Goal: Task Accomplishment & Management: Complete application form

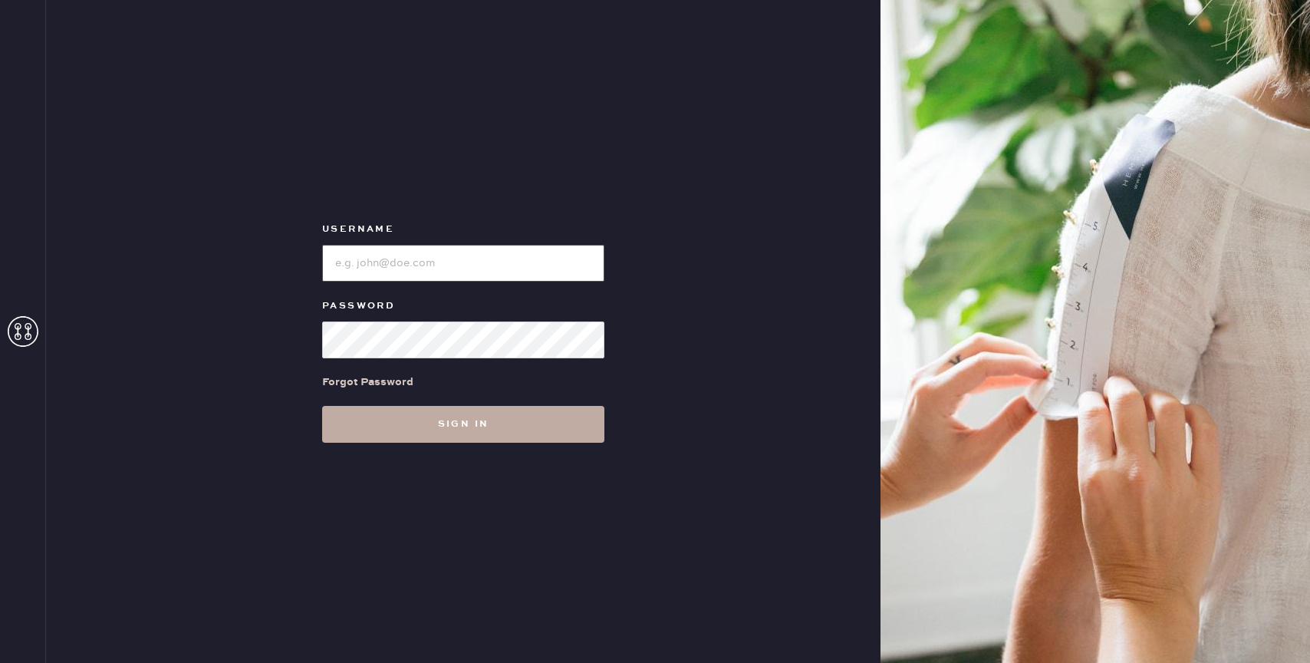
type input "reformationbond"
click at [458, 434] on button "Sign in" at bounding box center [463, 424] width 282 height 37
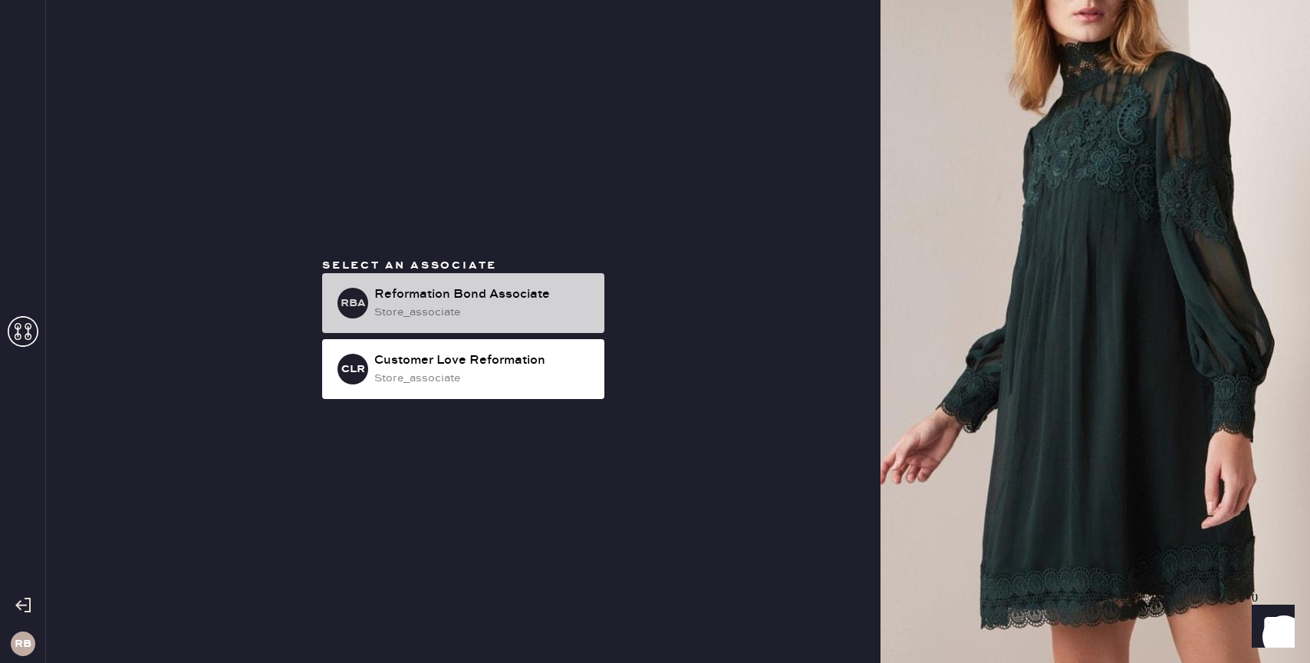
click at [526, 299] on div "Reformation Bond Associate" at bounding box center [483, 294] width 218 height 18
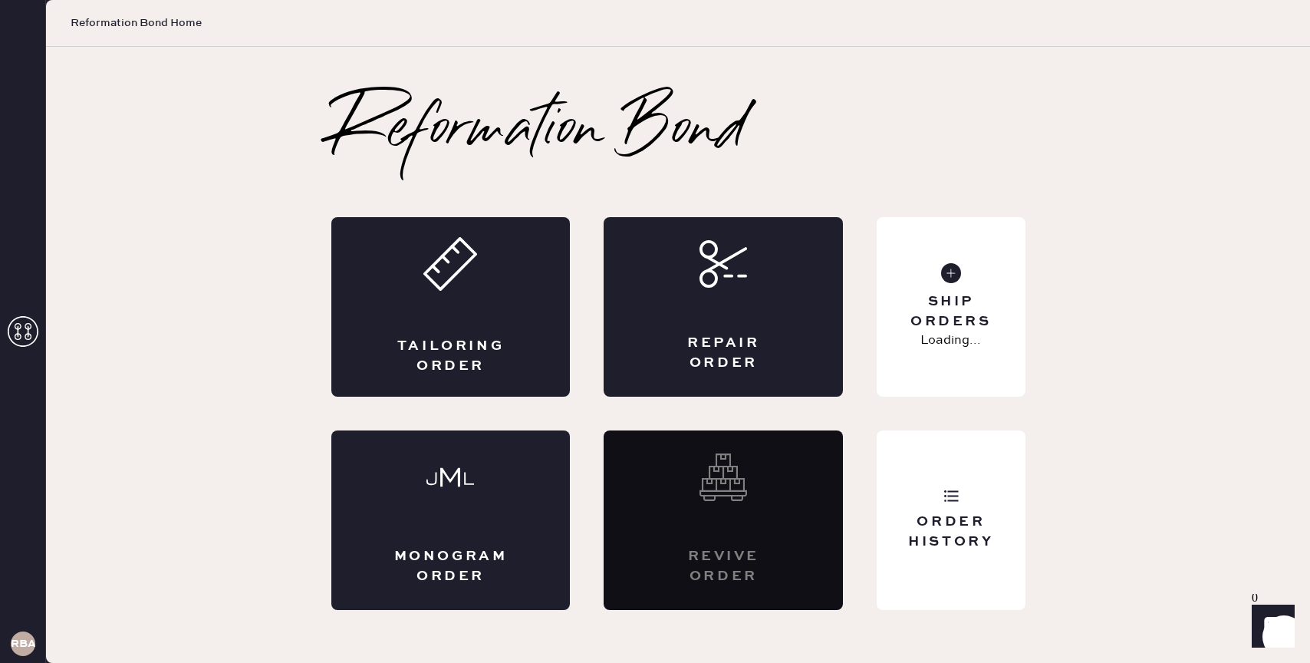
click at [526, 299] on div "Tailoring Order" at bounding box center [450, 307] width 239 height 180
click at [809, 280] on div "Repair Order" at bounding box center [723, 307] width 239 height 180
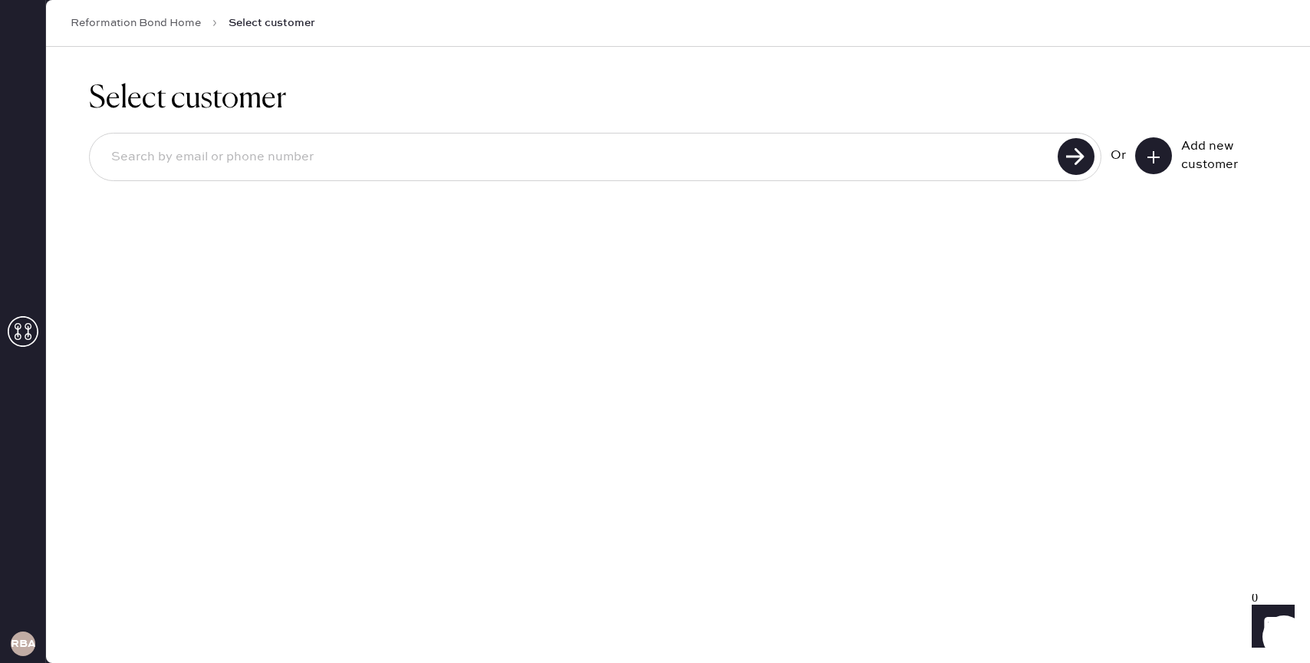
click at [790, 291] on div "Select customer Or Add new customer" at bounding box center [678, 355] width 1264 height 616
click at [1151, 163] on icon at bounding box center [1153, 157] width 15 height 15
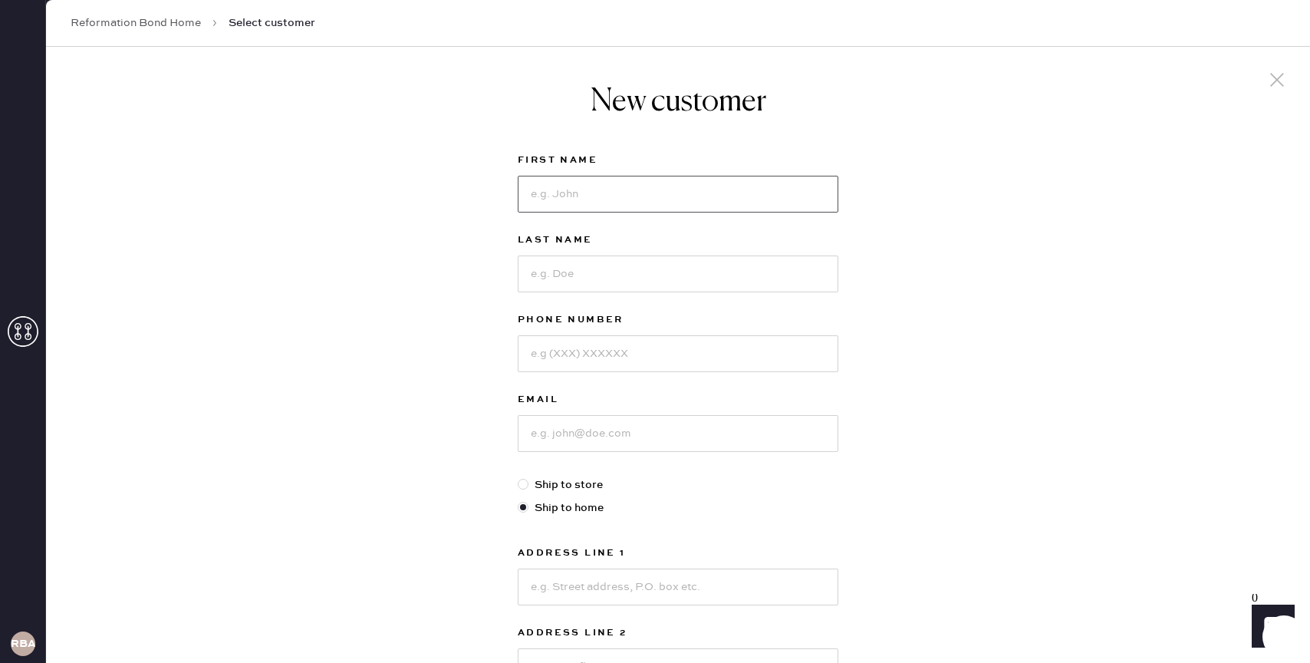
click at [608, 199] on input at bounding box center [678, 194] width 321 height 37
type input "[PERSON_NAME]"
click at [572, 280] on input at bounding box center [678, 273] width 321 height 37
type input "Jrolf"
click at [565, 358] on input at bounding box center [678, 353] width 321 height 37
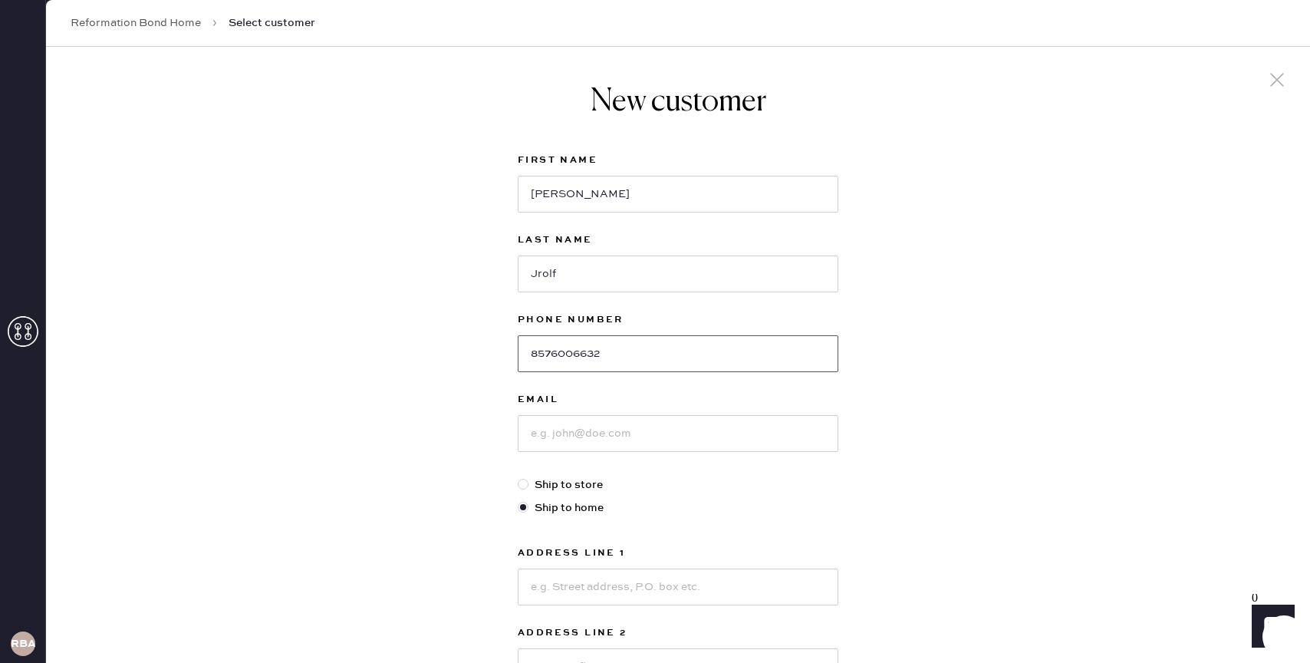
type input "8576006632"
click at [570, 433] on input at bounding box center [678, 433] width 321 height 37
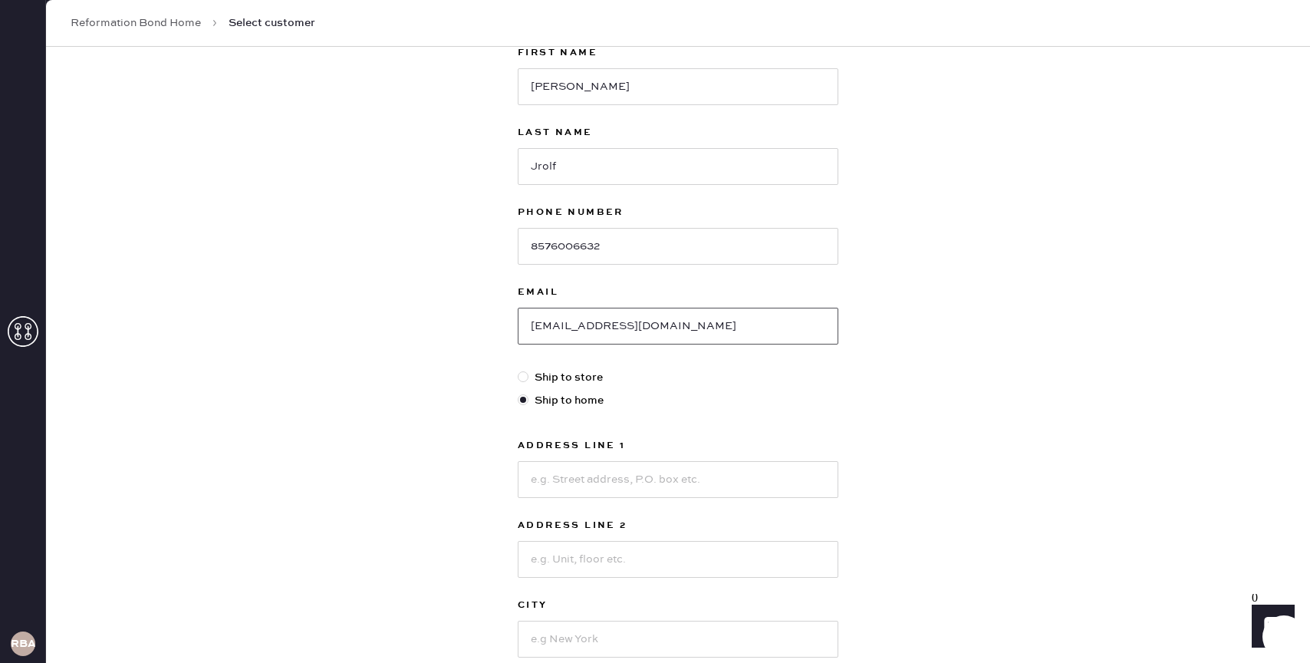
type input "[EMAIL_ADDRESS][DOMAIN_NAME]"
click at [523, 374] on div at bounding box center [523, 376] width 11 height 11
click at [519, 370] on input "Ship to store" at bounding box center [518, 369] width 1 height 1
radio input "true"
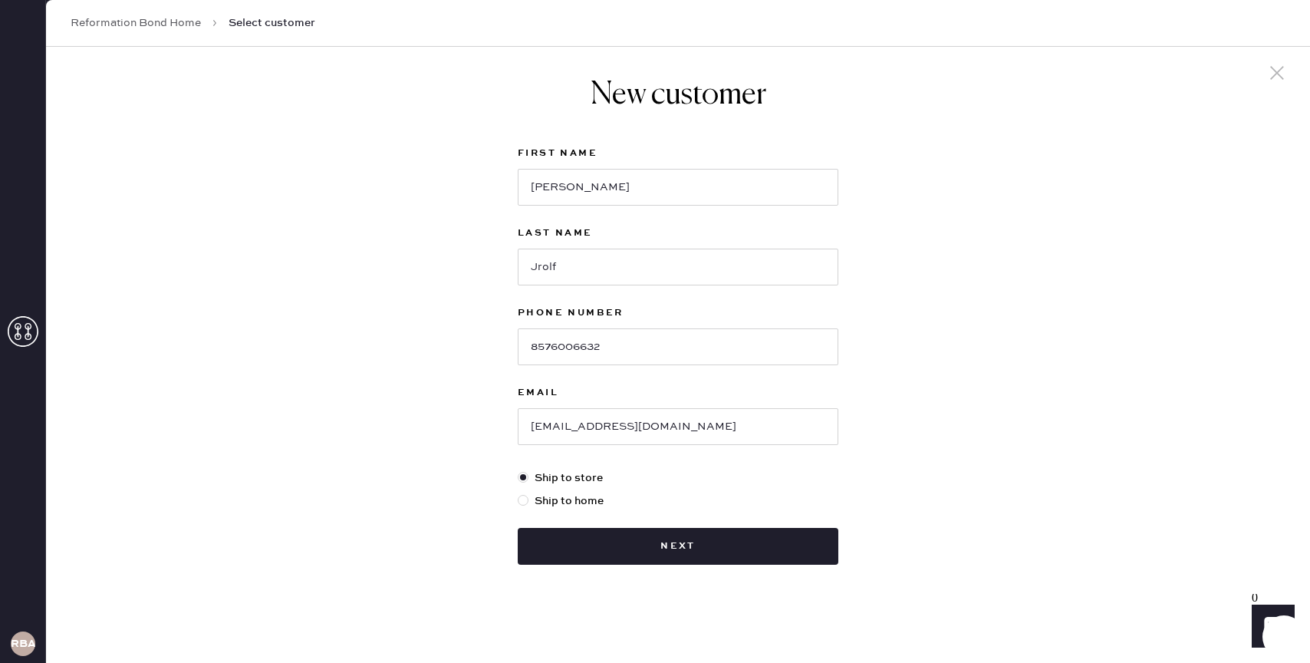
scroll to position [7, 0]
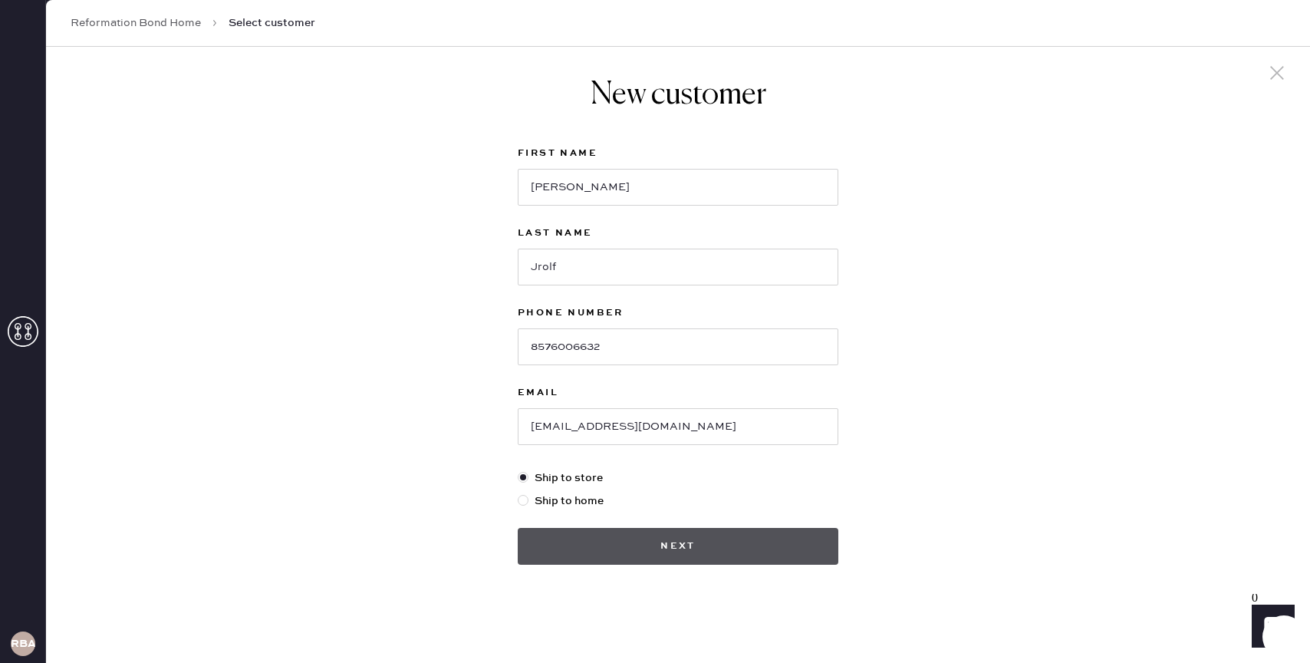
click at [678, 546] on button "Next" at bounding box center [678, 546] width 321 height 37
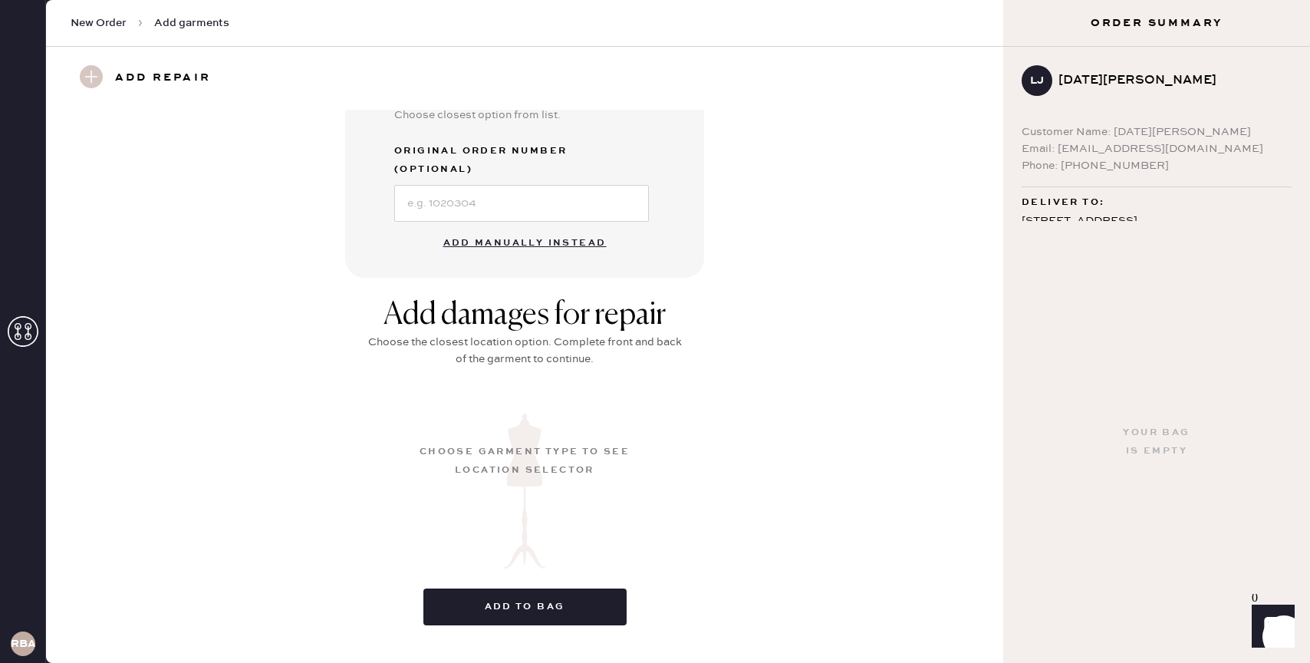
scroll to position [470, 0]
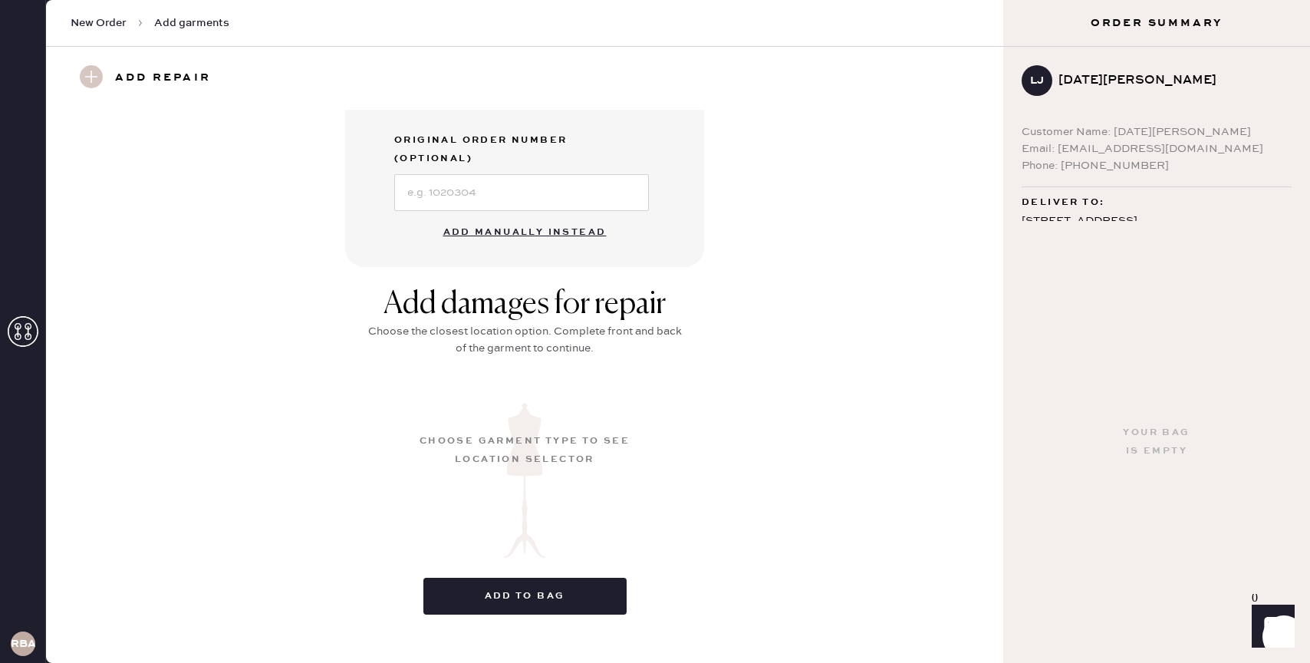
click at [553, 217] on button "Add manually instead" at bounding box center [525, 232] width 182 height 31
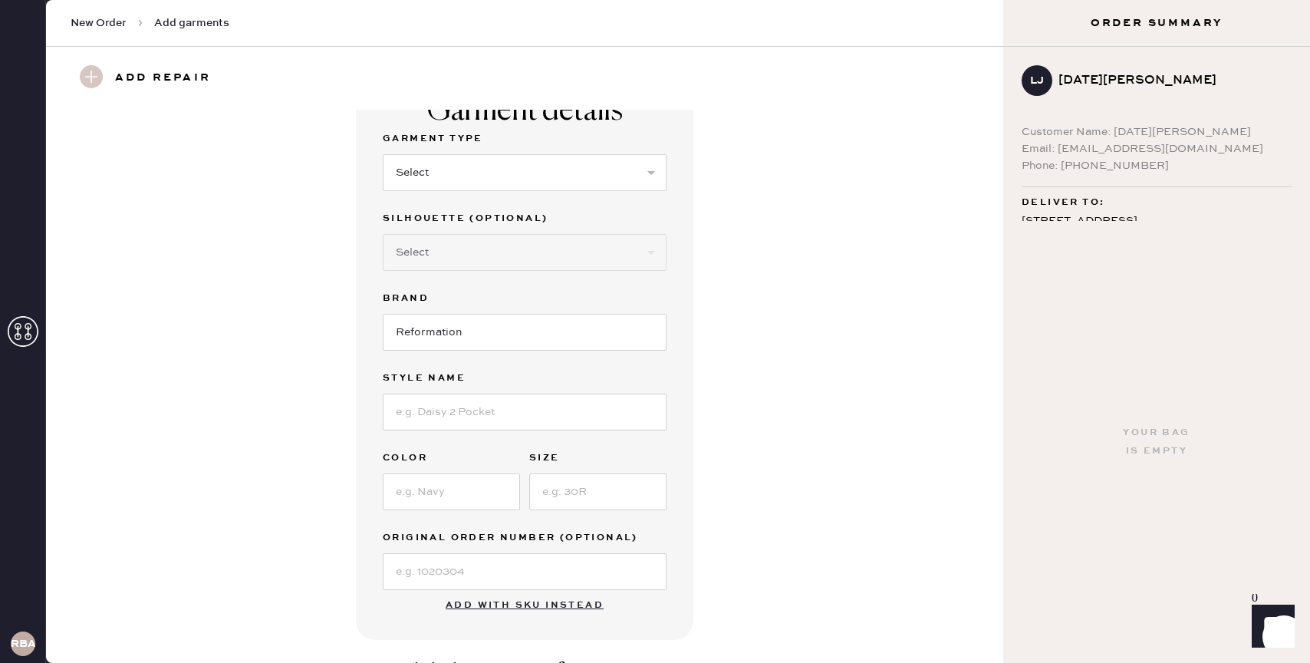
scroll to position [0, 0]
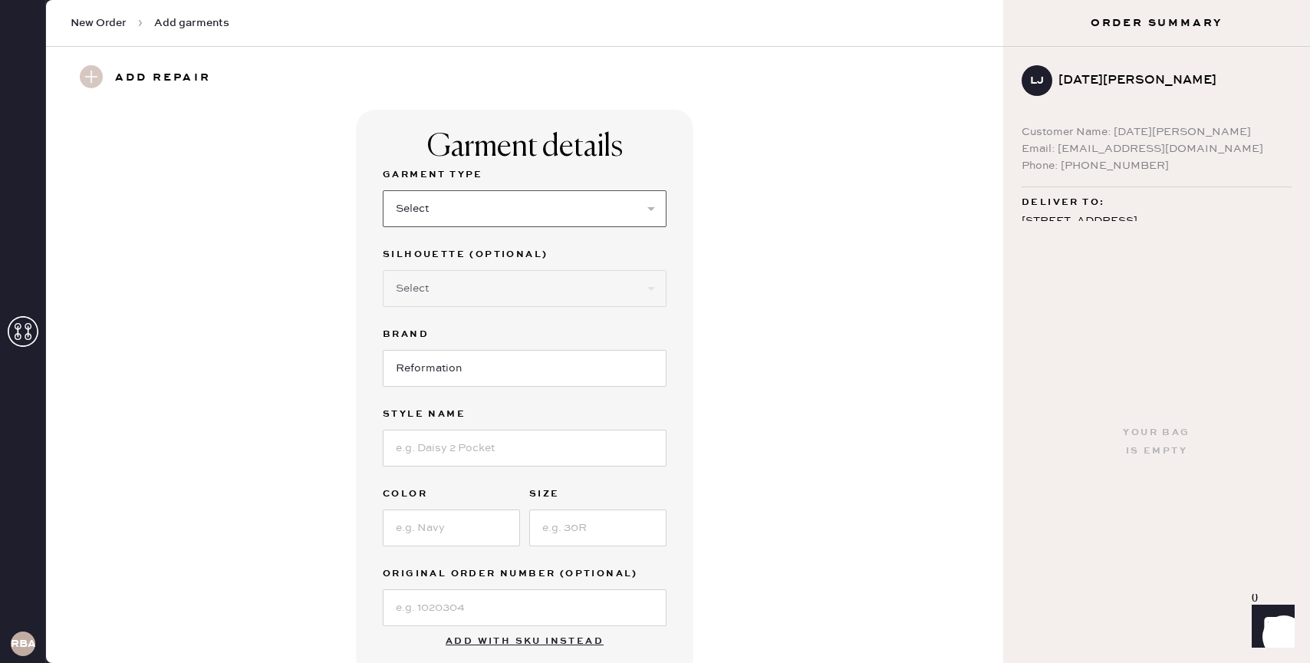
click at [455, 192] on select "Select Basic Skirt Jeans Leggings Pants Shorts Basic Sleeved Dress Basic Sleeve…" at bounding box center [525, 208] width 284 height 37
select select "5"
click at [383, 190] on select "Select Basic Skirt Jeans Leggings Pants Shorts Basic Sleeved Dress Basic Sleeve…" at bounding box center [525, 208] width 284 height 37
click at [453, 443] on input at bounding box center [525, 448] width 284 height 37
type input "Meadowloark"
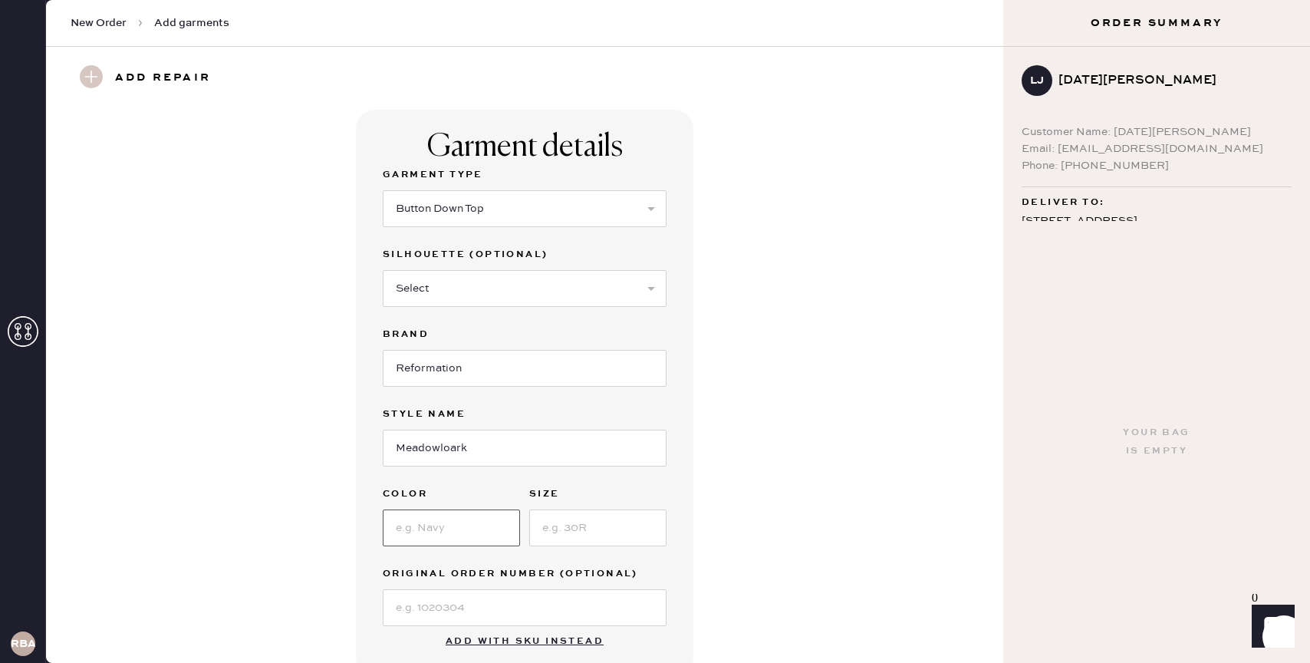
click at [420, 538] on input at bounding box center [451, 527] width 137 height 37
type input "black"
click at [576, 520] on input at bounding box center [597, 527] width 137 height 37
type input "4"
click at [693, 563] on div "Garment details Garment Type Select Basic Skirt Jeans Leggings Pants Shorts Bas…" at bounding box center [525, 393] width 902 height 566
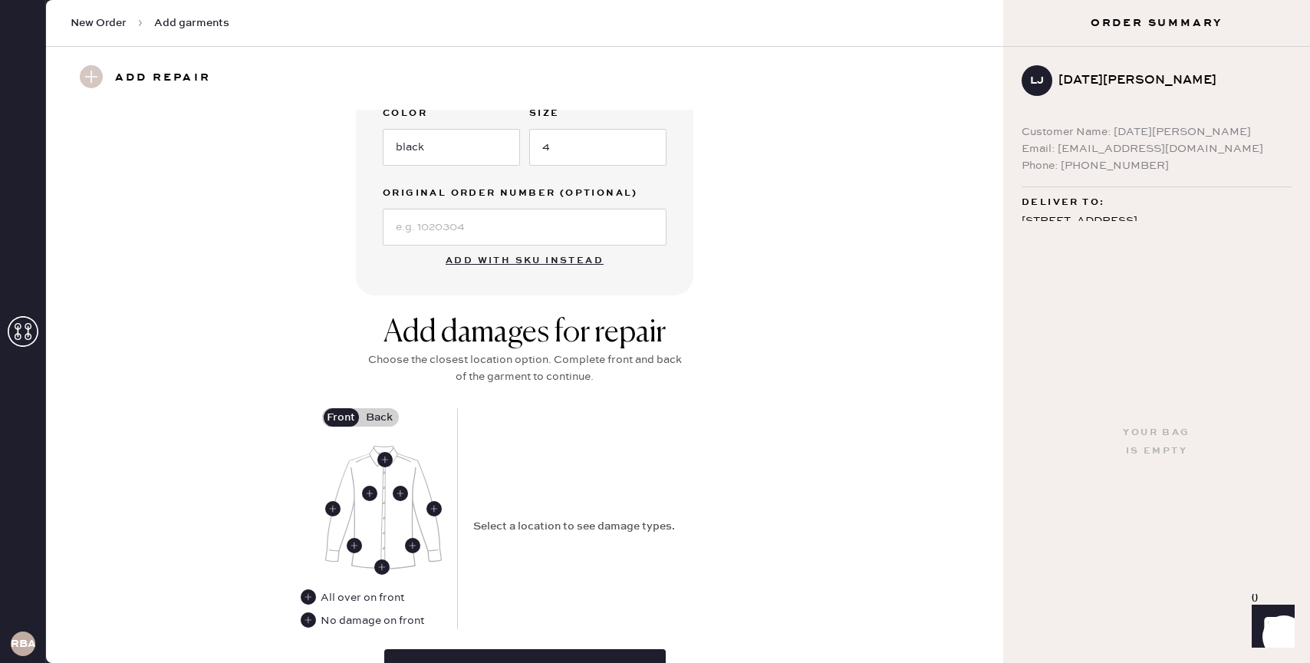
scroll to position [416, 0]
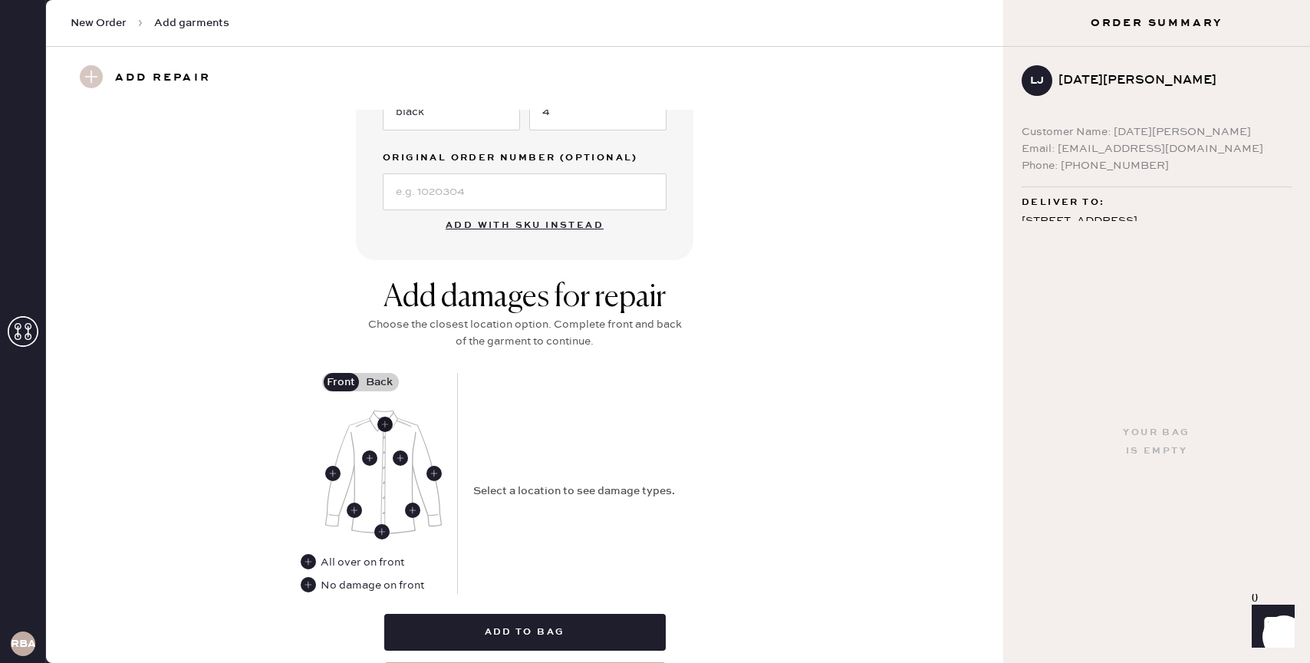
click at [383, 427] on use at bounding box center [384, 424] width 15 height 15
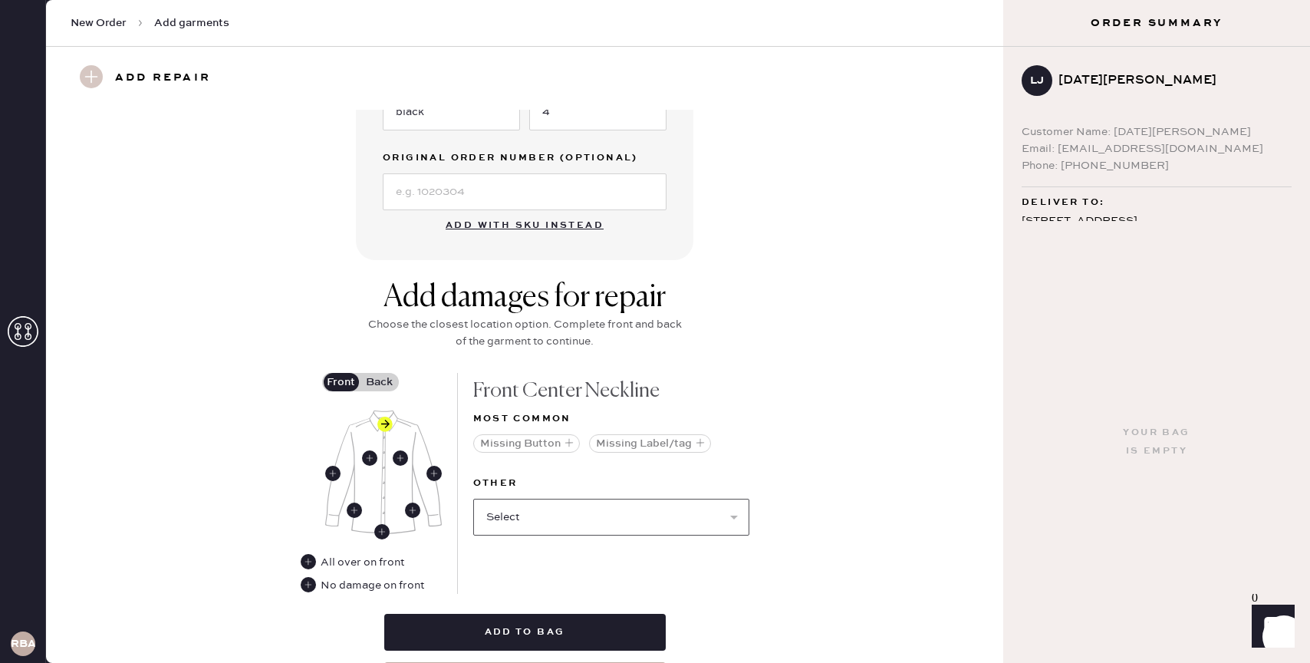
click at [566, 509] on select "Select Broken / Ripped Hem Broken Beads Broken Button Broken Elastic Broken Hoo…" at bounding box center [611, 517] width 276 height 37
select select "1675"
click at [473, 499] on select "Select Broken / Ripped Hem Broken Beads Broken Button Broken Elastic Broken Hoo…" at bounding box center [611, 517] width 276 height 37
select select
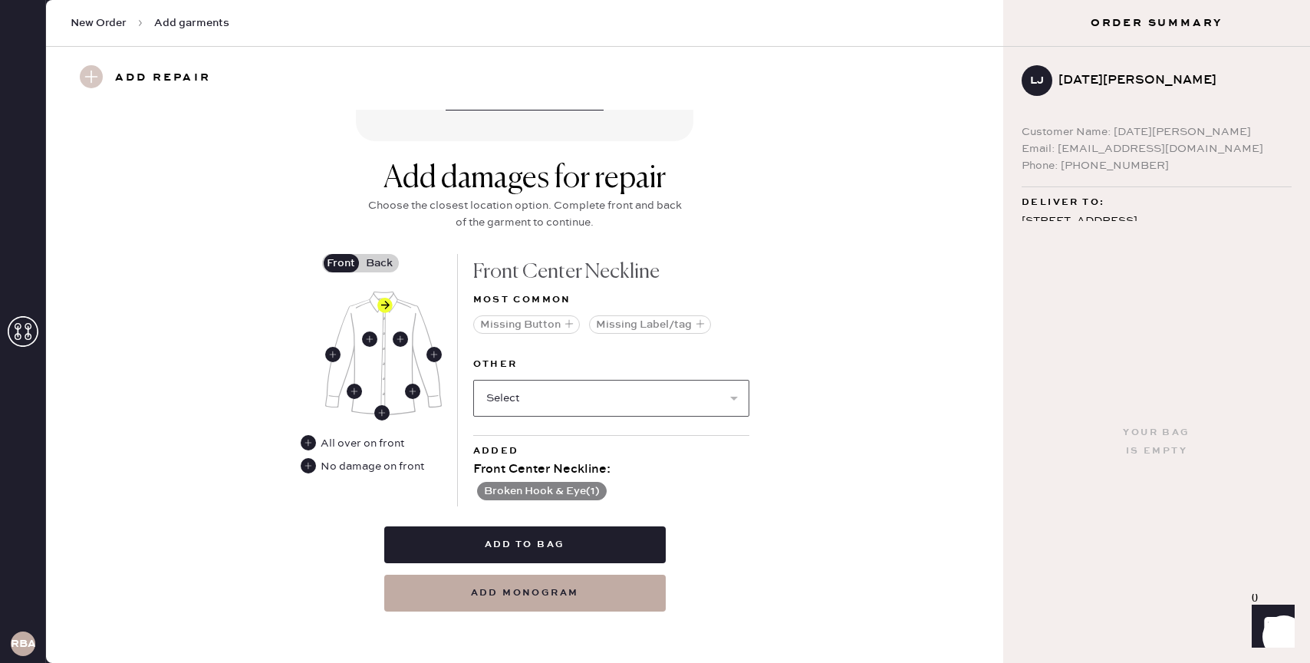
scroll to position [539, 0]
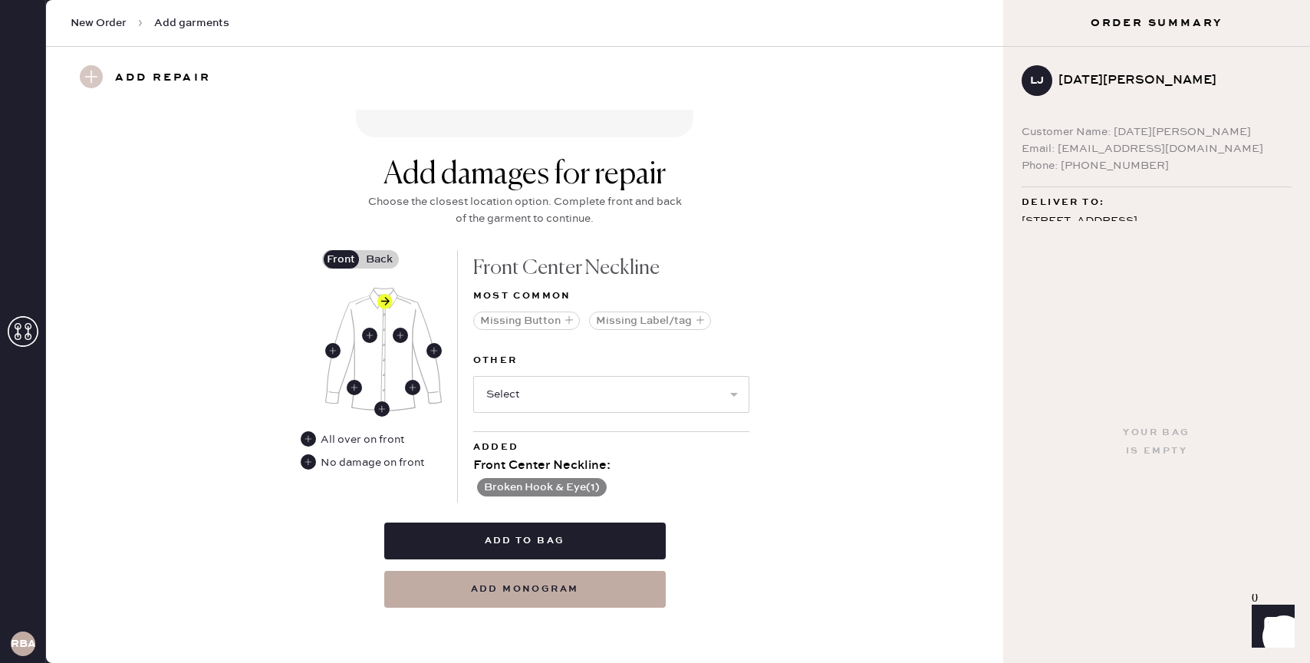
click at [371, 259] on label "Back" at bounding box center [380, 259] width 38 height 18
click at [380, 259] on input "Back" at bounding box center [380, 259] width 0 height 0
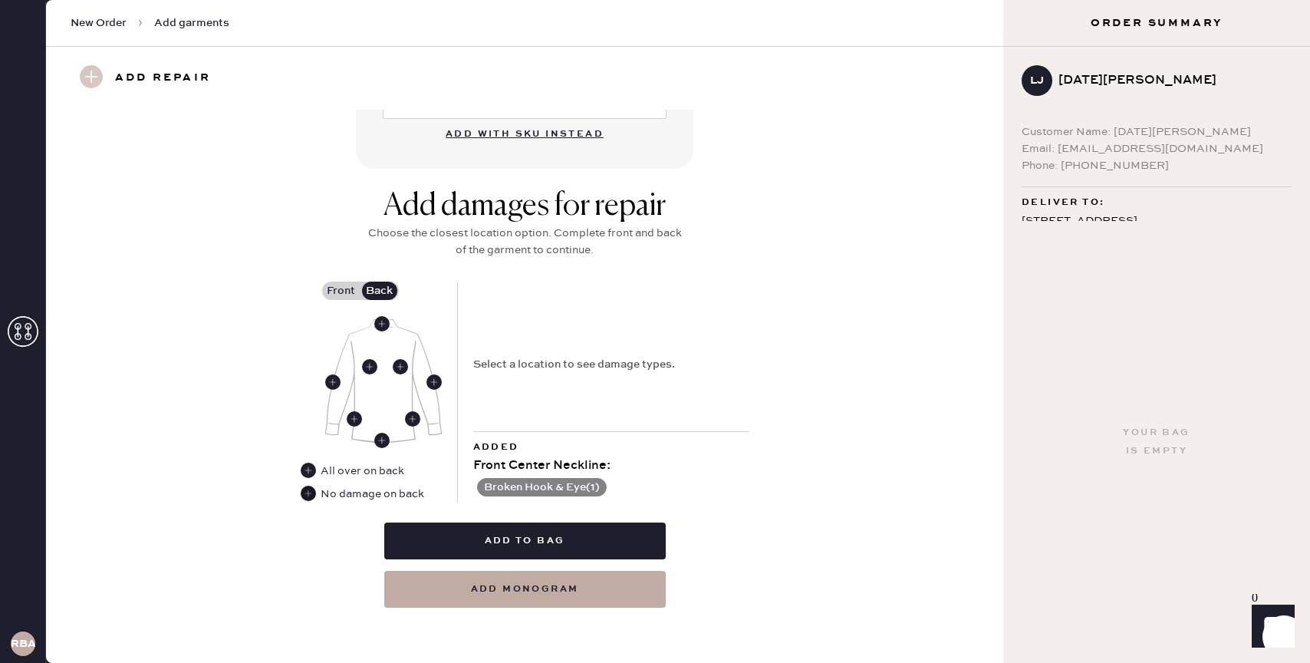
click at [307, 490] on use at bounding box center [308, 493] width 15 height 15
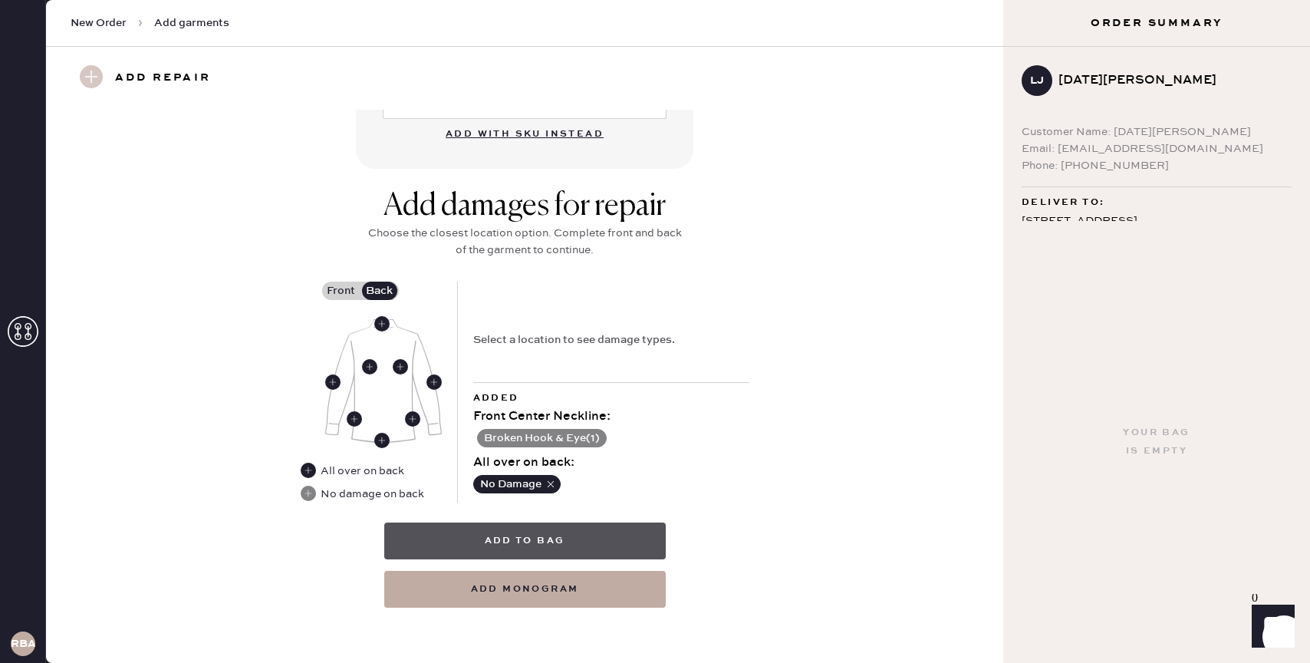
click at [639, 536] on button "Add to bag" at bounding box center [525, 541] width 282 height 37
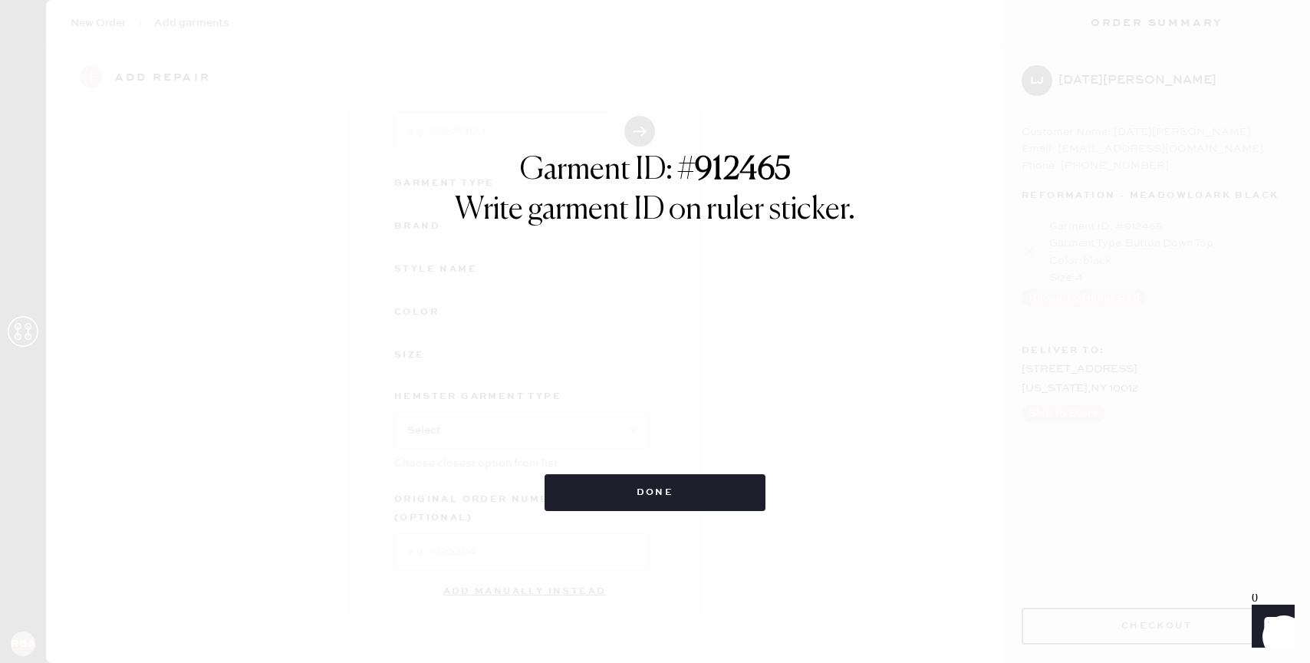
scroll to position [92, 0]
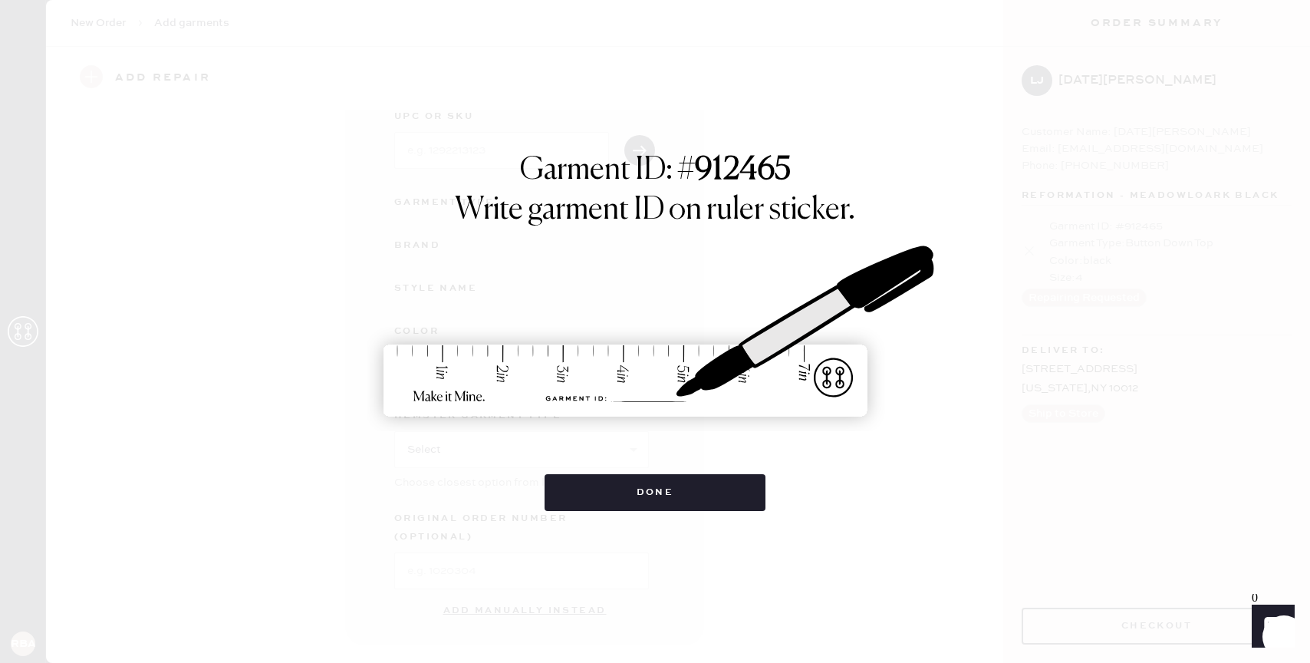
click at [641, 536] on div "Garment ID: # 912465 Write garment ID on ruler sticker. Done" at bounding box center [655, 331] width 1310 height 663
drag, startPoint x: 641, startPoint y: 536, endPoint x: 652, endPoint y: 538, distance: 11.6
click at [655, 535] on div "Garment ID: # 912465 Write garment ID on ruler sticker. Done" at bounding box center [655, 331] width 1310 height 663
click at [658, 531] on div "Garment ID: # 912465 Write garment ID on ruler sticker. Done" at bounding box center [655, 331] width 1310 height 663
click at [657, 498] on button "Done" at bounding box center [656, 492] width 222 height 37
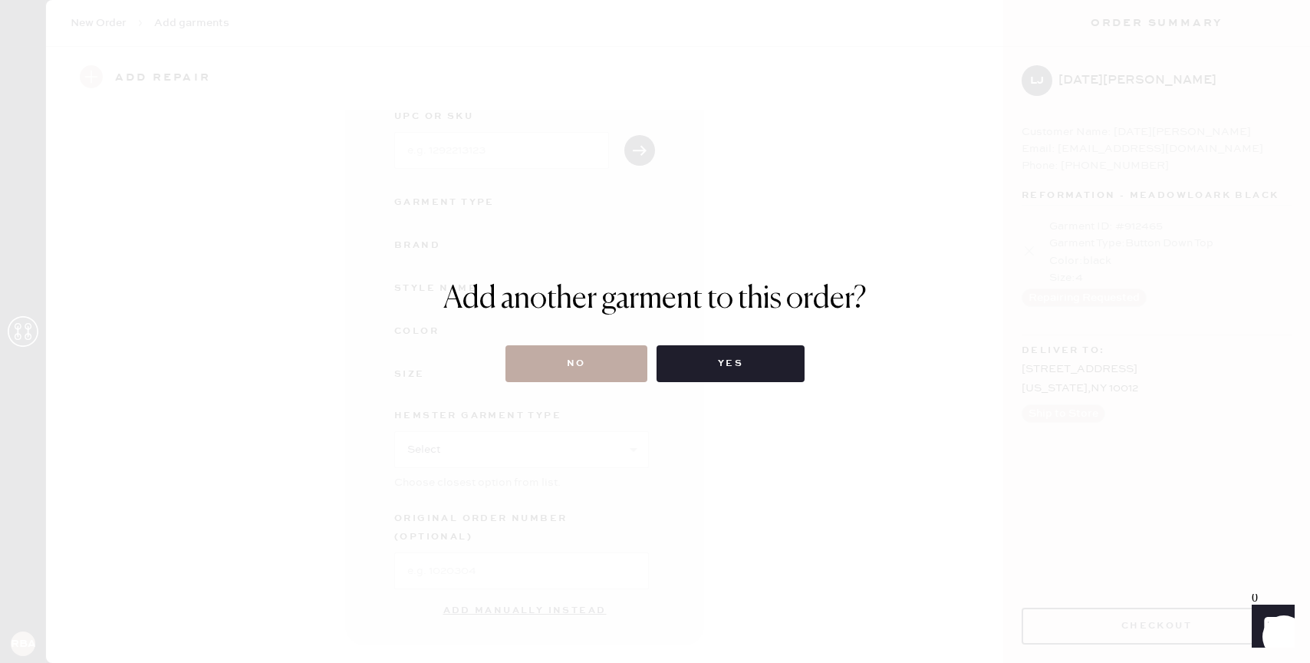
click at [581, 366] on button "No" at bounding box center [577, 363] width 142 height 37
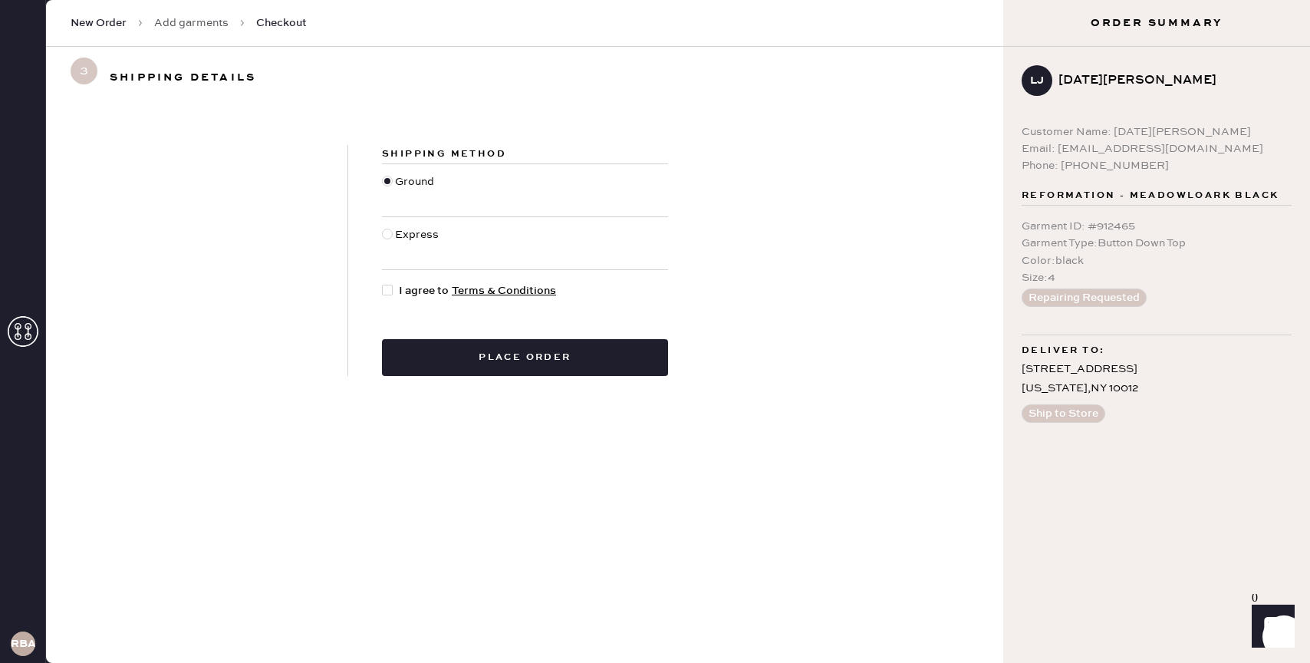
click at [382, 295] on div at bounding box center [387, 290] width 11 height 11
click at [382, 283] on input "I agree to Terms & Conditions" at bounding box center [382, 282] width 1 height 1
checkbox input "true"
click at [441, 361] on button "Place order" at bounding box center [525, 357] width 286 height 37
